Goal: Task Accomplishment & Management: Manage account settings

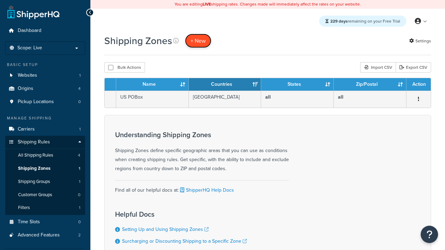
click at [198, 41] on span "+ New" at bounding box center [197, 41] width 15 height 8
click at [152, 85] on th "Name" at bounding box center [152, 84] width 73 height 13
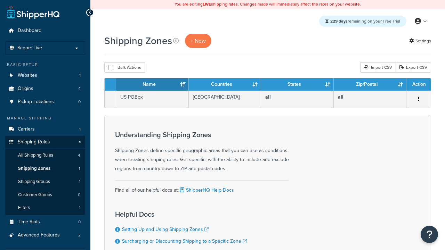
click at [225, 85] on th "Countries" at bounding box center [225, 84] width 73 height 13
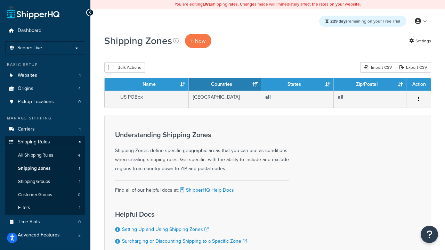
click at [297, 85] on th "States" at bounding box center [297, 84] width 73 height 13
click at [370, 85] on th "Zip/Postal" at bounding box center [370, 84] width 73 height 13
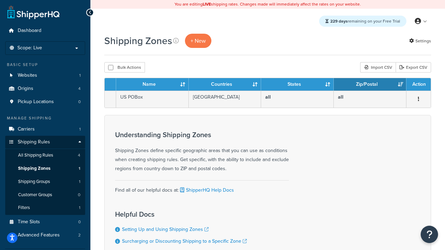
click at [370, 85] on th "Zip/Postal" at bounding box center [370, 84] width 73 height 13
click at [418, 85] on th "Action" at bounding box center [418, 84] width 24 height 13
click at [176, 41] on icon at bounding box center [176, 41] width 6 height 6
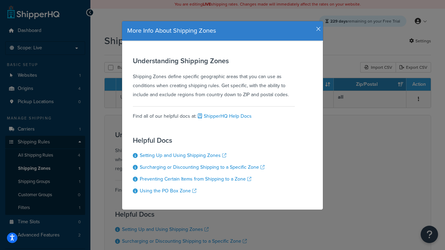
click at [317, 26] on icon "button" at bounding box center [318, 29] width 5 height 6
